Goal: Task Accomplishment & Management: Use online tool/utility

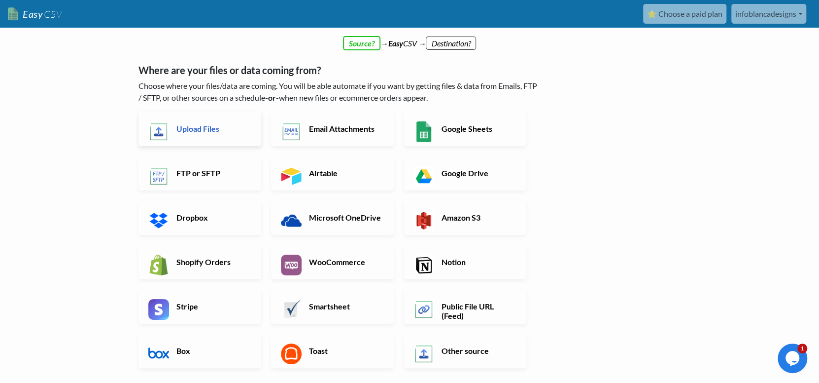
click at [213, 136] on link "Upload Files" at bounding box center [200, 128] width 123 height 35
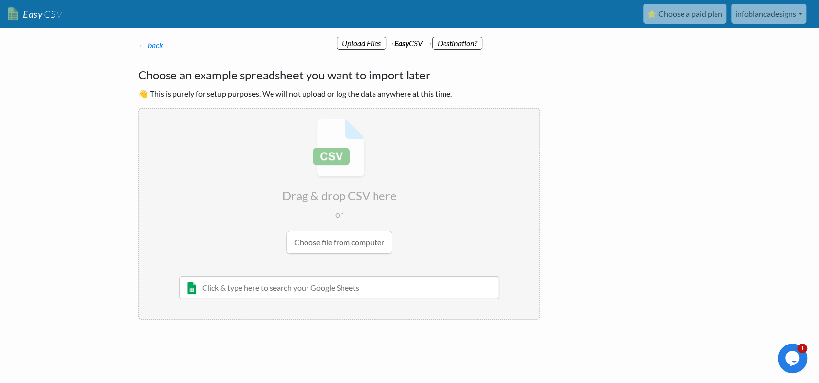
click at [311, 243] on input "file" at bounding box center [339, 185] width 400 height 155
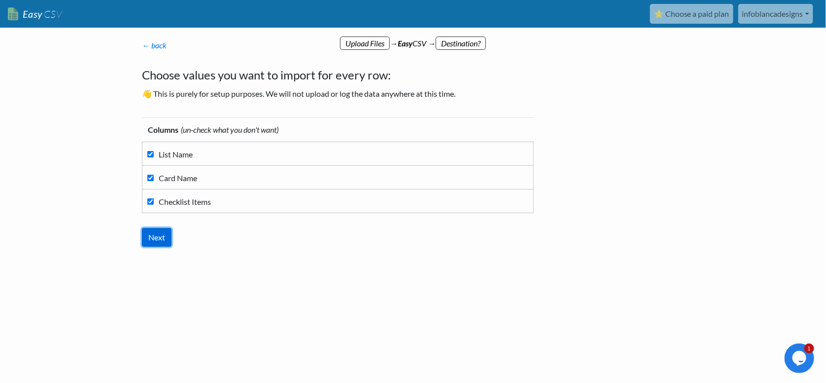
click at [162, 236] on input "Next" at bounding box center [157, 237] width 30 height 19
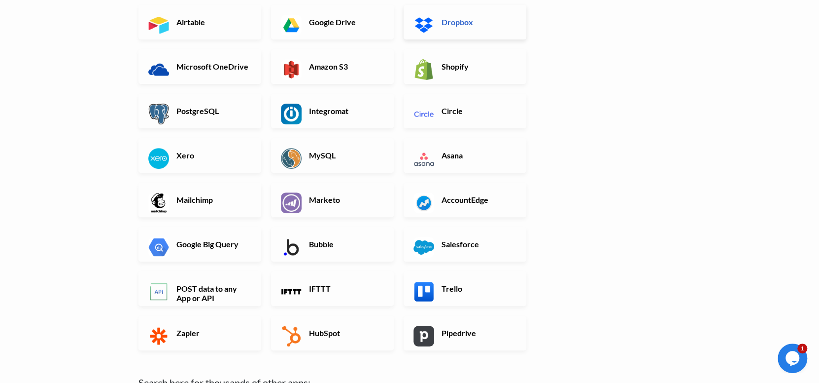
scroll to position [197, 0]
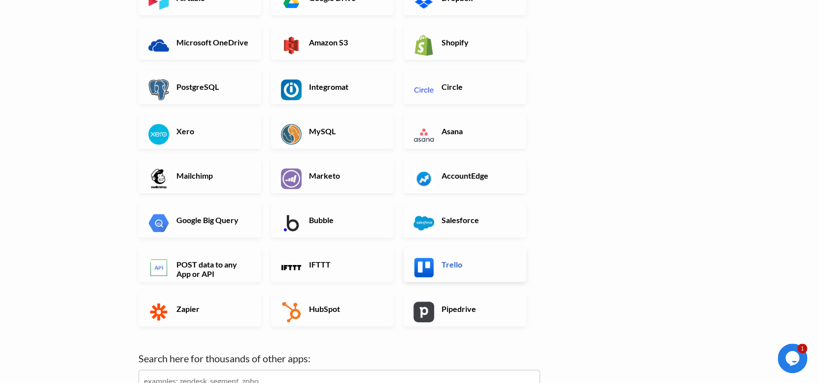
click at [466, 267] on h6 "Trello" at bounding box center [477, 263] width 77 height 9
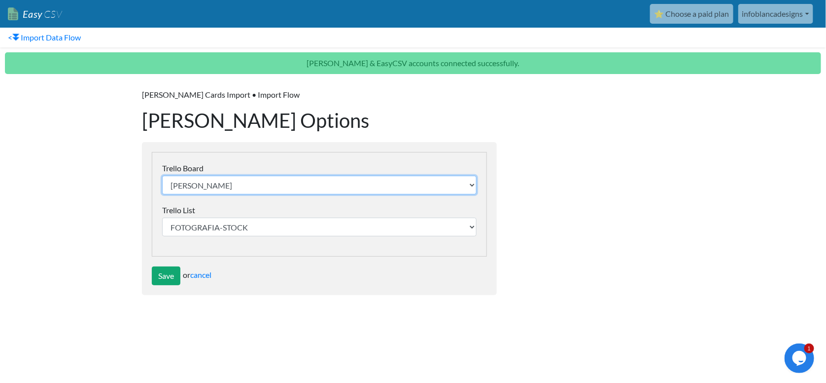
click at [377, 193] on select "Sonia Bussines Plan Blanca Designs" at bounding box center [319, 184] width 314 height 19
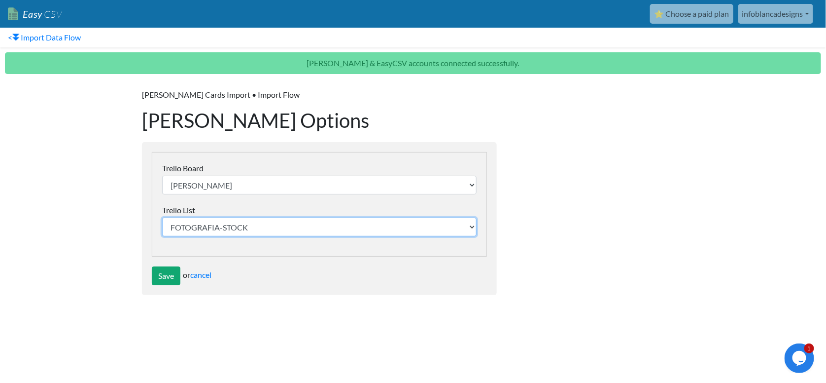
click at [319, 226] on select "FOTOGRAFIA-STOCK KOALA PLANET LEGO ETSY NFT- AI PERSONAL BLANCA DESIGNS" at bounding box center [319, 226] width 314 height 19
click at [250, 221] on select "FOTOGRAFIA-STOCK KOALA PLANET LEGO ETSY NFT- AI PERSONAL BLANCA DESIGNS" at bounding box center [319, 226] width 314 height 19
select select "68d14be9bbdddc07c296525b"
click at [162, 217] on select "FOTOGRAFIA-STOCK KOALA PLANET LEGO ETSY NFT- AI PERSONAL BLANCA DESIGNS" at bounding box center [319, 226] width 314 height 19
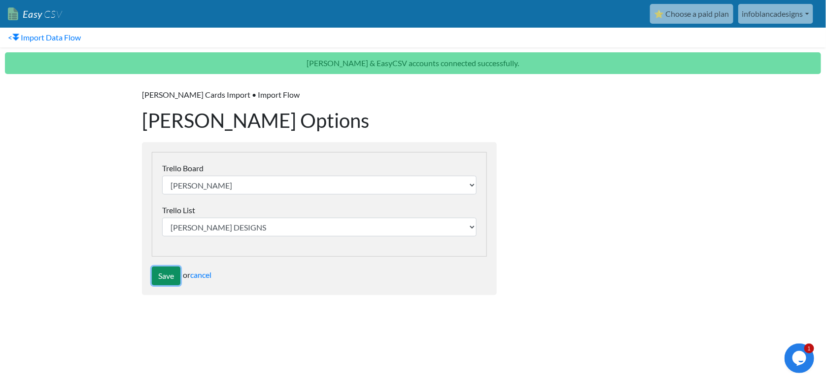
click at [167, 279] on input "Save" at bounding box center [166, 275] width 29 height 19
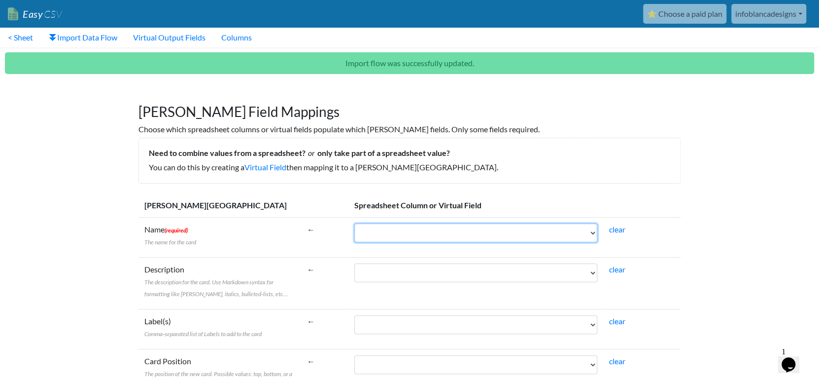
click at [386, 230] on select "List Name Card Name Checklist Items" at bounding box center [475, 232] width 243 height 19
select select "cr_759443"
click at [354, 223] on select "List Name Card Name Checklist Items" at bounding box center [475, 232] width 243 height 19
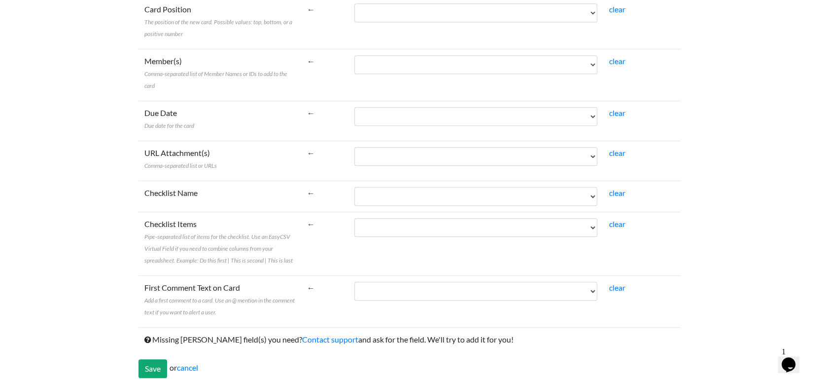
scroll to position [355, 0]
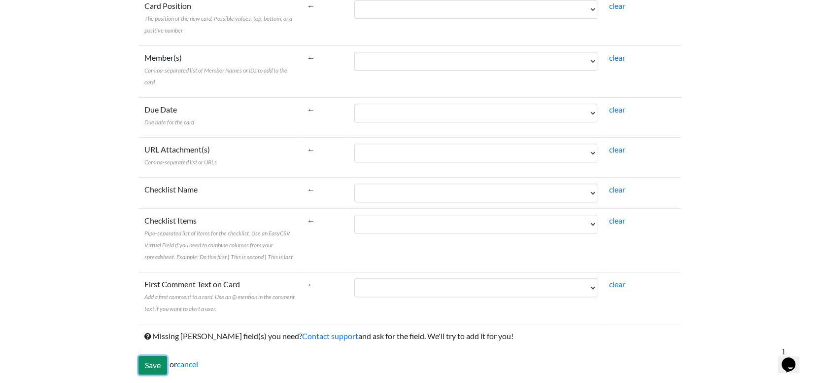
click at [156, 370] on input "Save" at bounding box center [153, 364] width 29 height 19
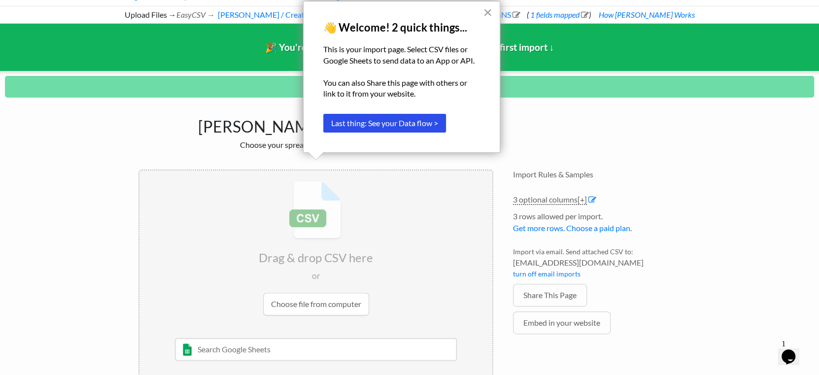
scroll to position [16, 0]
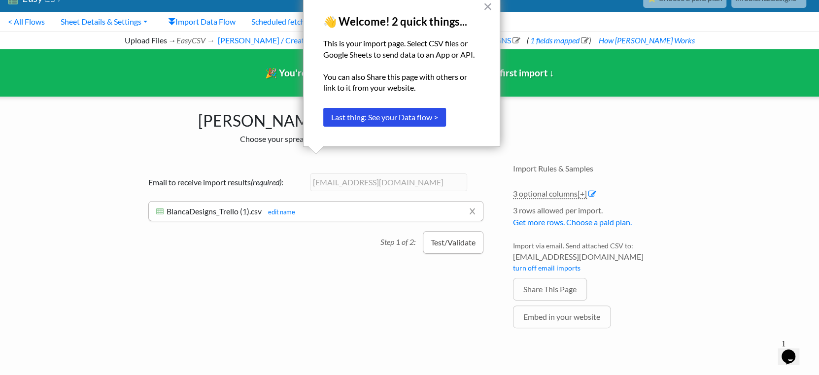
click at [440, 245] on button "Test/Validate" at bounding box center [453, 242] width 61 height 23
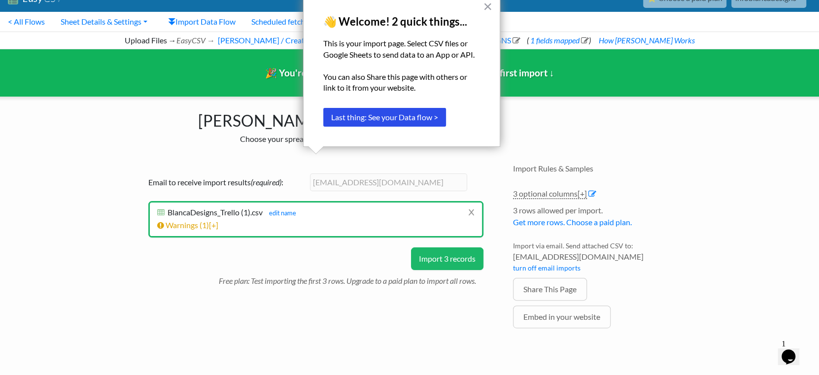
click at [493, 1] on div "× 👋 Welcome! 2 quick things... This is your import page. Select CSV files or Go…" at bounding box center [401, 71] width 197 height 152
click at [487, 3] on button "×" at bounding box center [487, 7] width 9 height 16
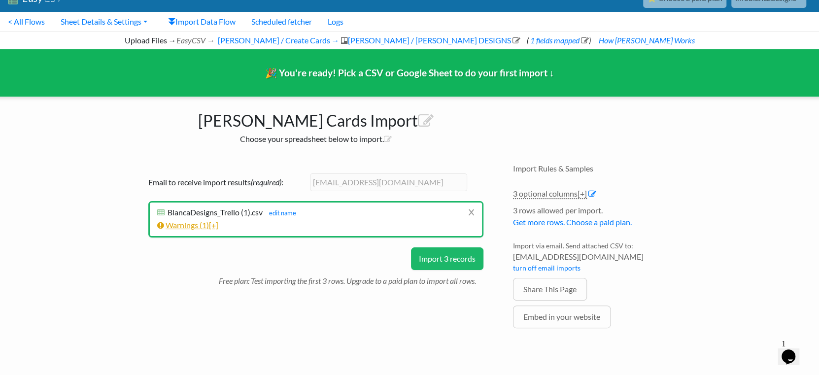
click at [217, 226] on span "[+]" at bounding box center [213, 224] width 9 height 9
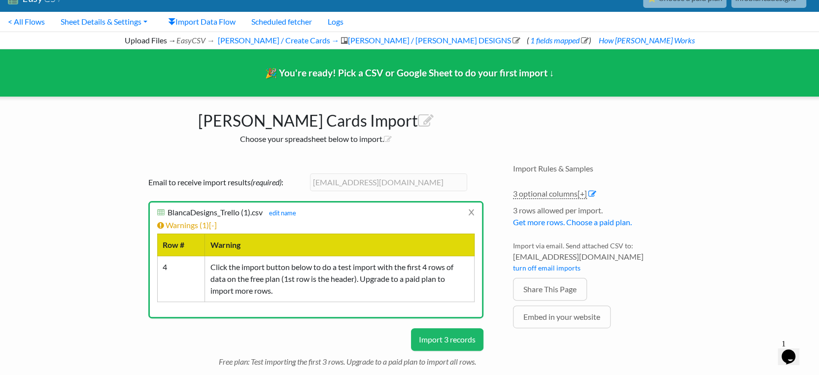
click at [418, 339] on button "Import 3 records" at bounding box center [447, 339] width 72 height 23
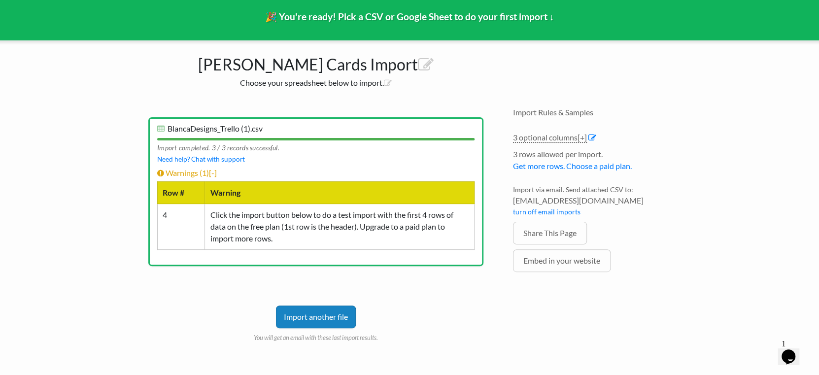
scroll to position [72, 0]
